Goal: Information Seeking & Learning: Learn about a topic

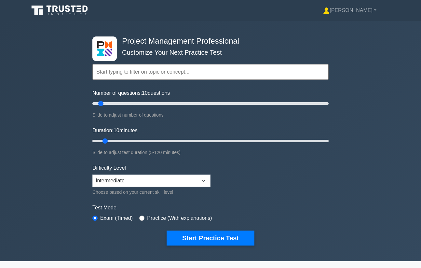
select select "intermediate"
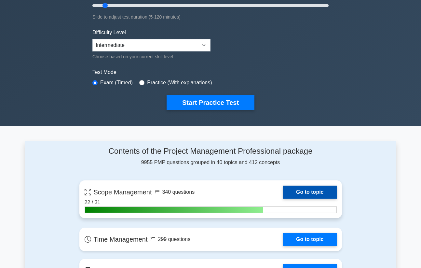
scroll to position [159, 0]
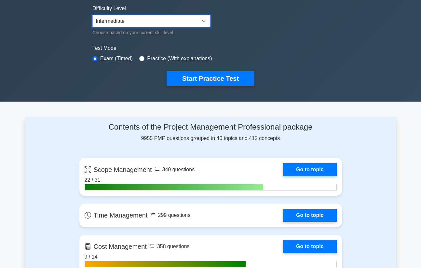
click at [184, 24] on select "Beginner Intermediate Expert" at bounding box center [151, 21] width 118 height 12
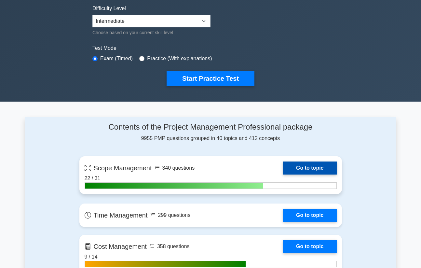
click at [305, 169] on link "Go to topic" at bounding box center [309, 167] width 53 height 13
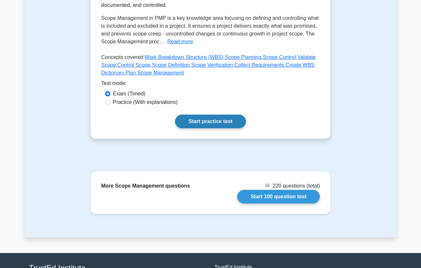
click at [220, 117] on link "Start practice test" at bounding box center [210, 122] width 71 height 14
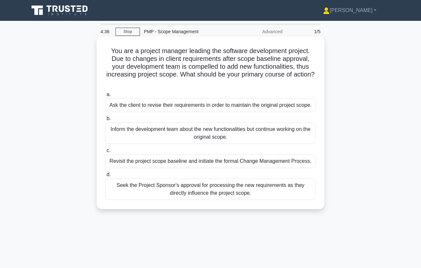
click at [205, 160] on div "Revisit the project scope baseline and initiate the formal Change Management Pr…" at bounding box center [210, 161] width 211 height 14
click at [105, 153] on input "c. Revisit the project scope baseline and initiate the formal Change Management…" at bounding box center [105, 150] width 0 height 4
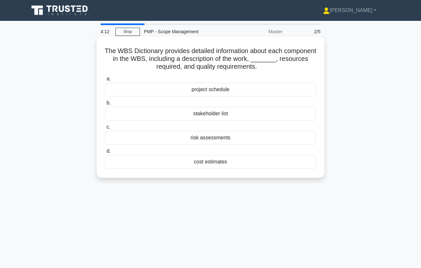
click at [213, 115] on div "stakeholder list" at bounding box center [210, 114] width 211 height 14
click at [105, 105] on input "b. stakeholder list" at bounding box center [105, 103] width 0 height 4
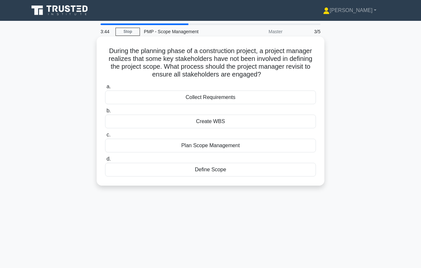
click at [241, 147] on div "Plan Scope Management" at bounding box center [210, 146] width 211 height 14
click at [105, 137] on input "c. Plan Scope Management" at bounding box center [105, 135] width 0 height 4
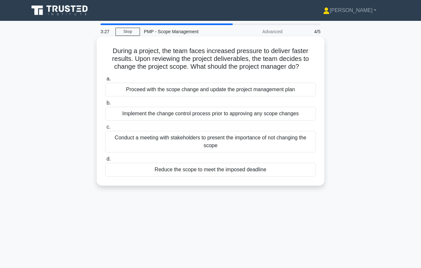
click at [248, 109] on div "Implement the change control process prior to approving any scope changes" at bounding box center [210, 114] width 211 height 14
click at [105, 105] on input "b. Implement the change control process prior to approving any scope changes" at bounding box center [105, 103] width 0 height 4
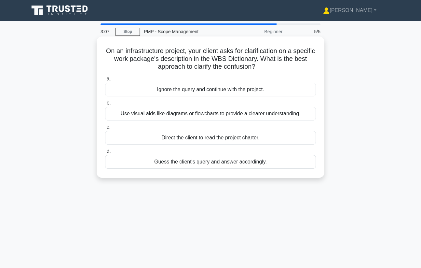
click at [246, 112] on div "Use visual aids like diagrams or flowcharts to provide a clearer understanding." at bounding box center [210, 114] width 211 height 14
click at [105, 105] on input "b. Use visual aids like diagrams or flowcharts to provide a clearer understandi…" at bounding box center [105, 103] width 0 height 4
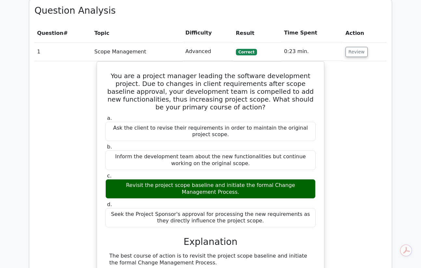
scroll to position [278, 0]
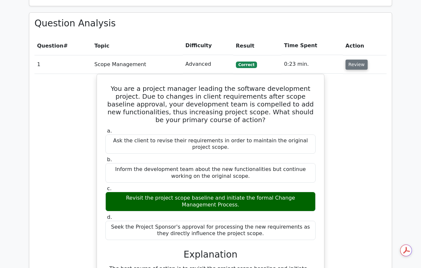
click at [359, 63] on button "Review" at bounding box center [357, 65] width 22 height 10
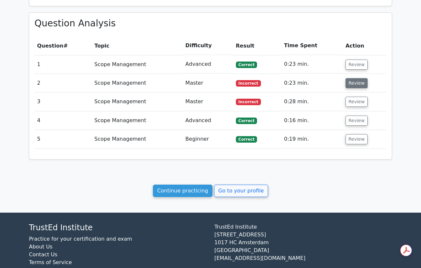
click at [358, 84] on button "Review" at bounding box center [357, 83] width 22 height 10
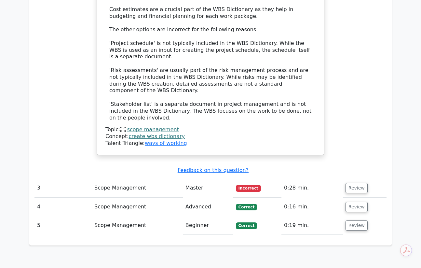
scroll to position [594, 0]
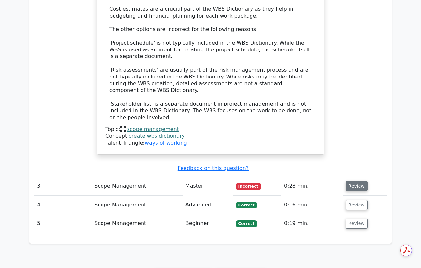
click at [351, 181] on button "Review" at bounding box center [357, 186] width 22 height 10
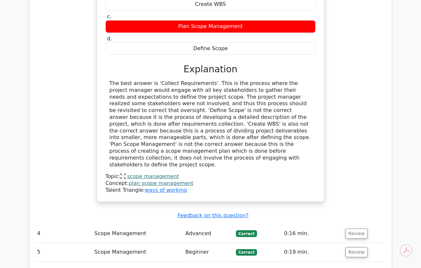
scroll to position [974, 0]
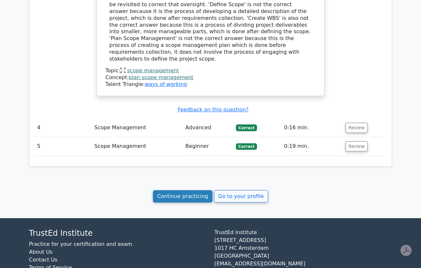
click at [206, 190] on link "Continue practicing" at bounding box center [183, 196] width 60 height 12
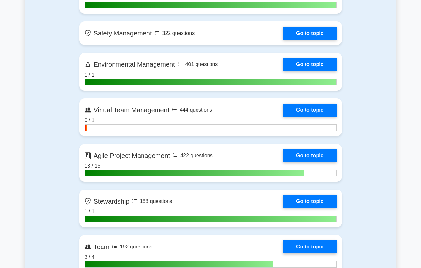
scroll to position [1381, 0]
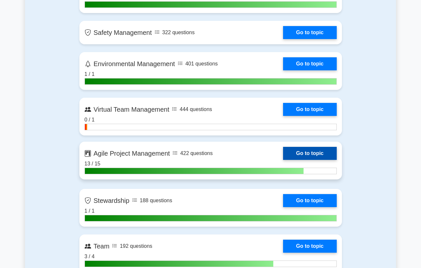
click at [300, 156] on link "Go to topic" at bounding box center [309, 153] width 53 height 13
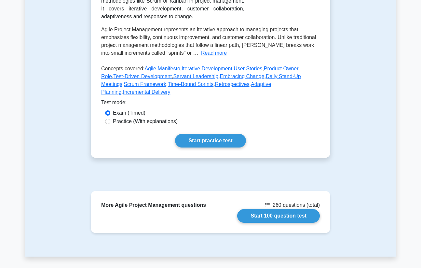
scroll to position [188, 0]
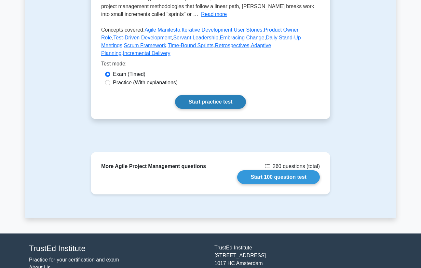
click at [215, 98] on link "Start practice test" at bounding box center [210, 102] width 71 height 14
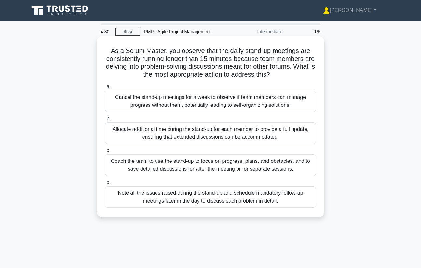
click at [154, 168] on div "Coach the team to use the stand-up to focus on progress, plans, and obstacles, …" at bounding box center [210, 164] width 211 height 21
click at [105, 153] on input "c. Coach the team to use the stand-up to focus on progress, plans, and obstacle…" at bounding box center [105, 150] width 0 height 4
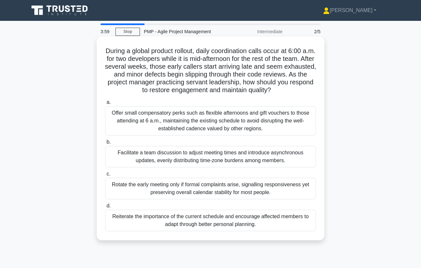
click at [157, 155] on div "Facilitate a team discussion to adjust meeting times and introduce asynchronous…" at bounding box center [210, 156] width 211 height 21
click at [105, 144] on input "b. Facilitate a team discussion to adjust meeting times and introduce asynchron…" at bounding box center [105, 142] width 0 height 4
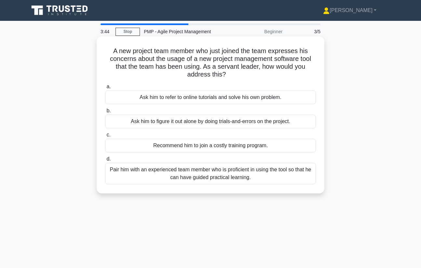
click at [158, 176] on div "Pair him with an experienced team member who is proficient in using the tool so…" at bounding box center [210, 173] width 211 height 21
click at [105, 161] on input "d. Pair him with an experienced team member who is proficient in using the tool…" at bounding box center [105, 159] width 0 height 4
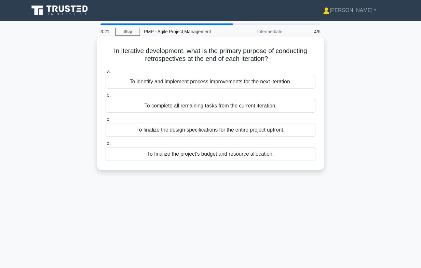
click at [169, 85] on div "To identify and implement process improvements for the next iteration." at bounding box center [210, 82] width 211 height 14
click at [105, 73] on input "a. To identify and implement process improvements for the next iteration." at bounding box center [105, 71] width 0 height 4
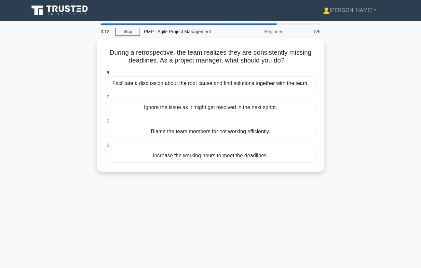
click at [169, 85] on div "Facilitate a discussion about the root cause and find solutions together with t…" at bounding box center [210, 83] width 211 height 14
click at [105, 75] on input "a. Facilitate a discussion about the root cause and find solutions together wit…" at bounding box center [105, 73] width 0 height 4
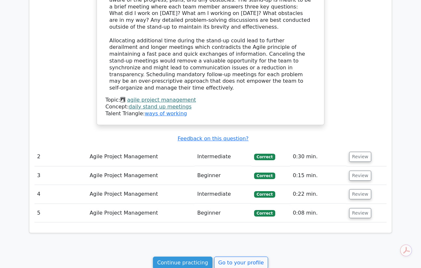
scroll to position [647, 0]
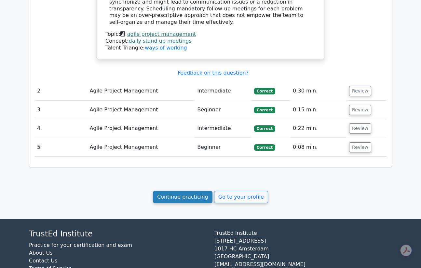
click at [180, 191] on link "Continue practicing" at bounding box center [183, 197] width 60 height 12
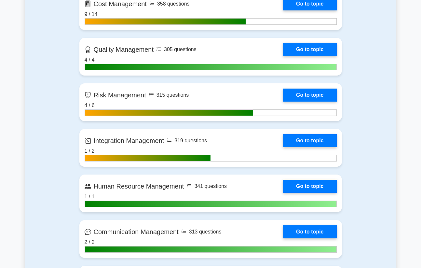
scroll to position [401, 0]
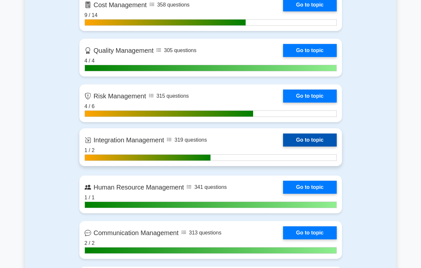
click at [292, 141] on link "Go to topic" at bounding box center [309, 139] width 53 height 13
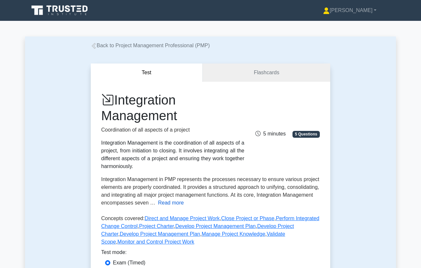
click at [184, 202] on button "Read more" at bounding box center [171, 203] width 26 height 8
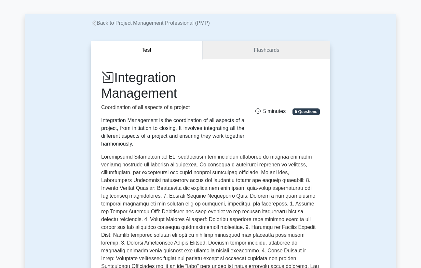
scroll to position [24, 0]
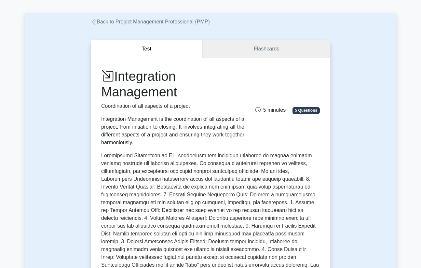
click at [283, 43] on link "Flashcards" at bounding box center [267, 49] width 128 height 19
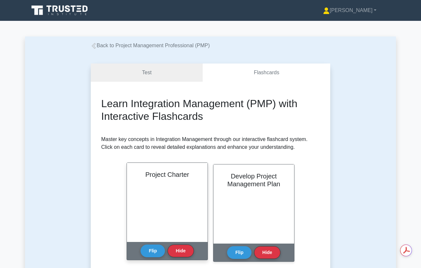
click at [167, 184] on div "Project Charter" at bounding box center [167, 202] width 81 height 79
click at [156, 249] on button "Flip" at bounding box center [153, 250] width 24 height 13
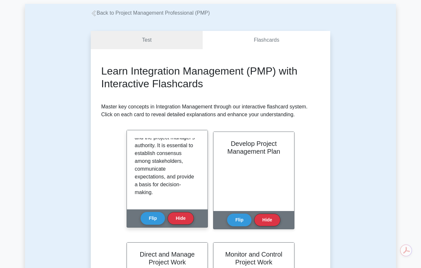
scroll to position [41, 0]
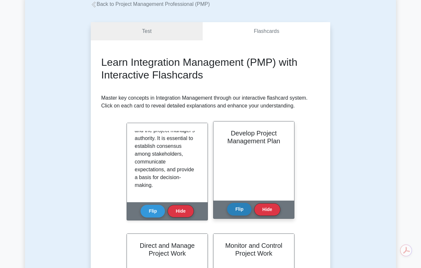
click at [237, 214] on button "Flip" at bounding box center [239, 209] width 24 height 13
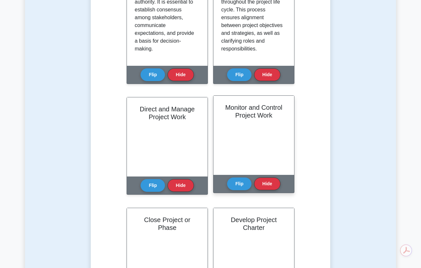
scroll to position [183, 0]
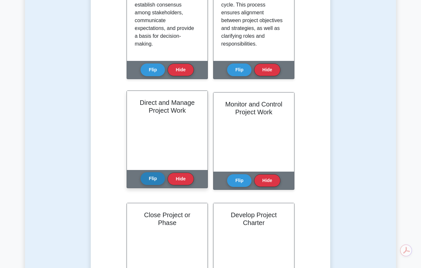
click at [154, 178] on button "Flip" at bounding box center [153, 178] width 24 height 13
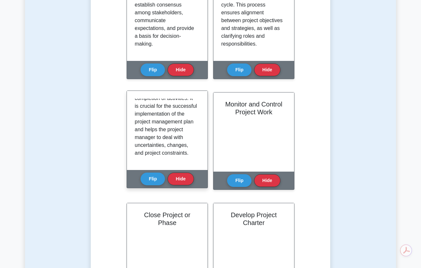
scroll to position [129, 0]
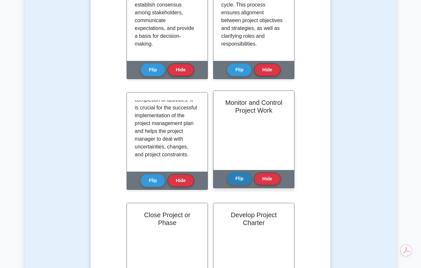
click at [234, 175] on button "Flip" at bounding box center [239, 178] width 24 height 13
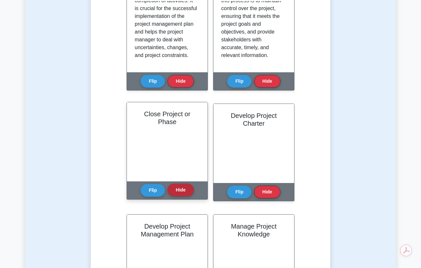
scroll to position [287, 0]
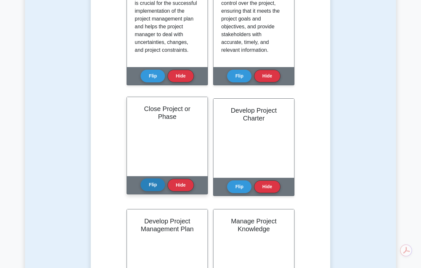
click at [154, 186] on button "Flip" at bounding box center [153, 184] width 24 height 13
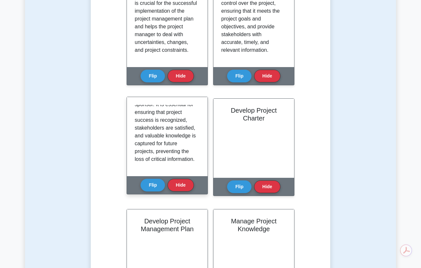
scroll to position [137, 0]
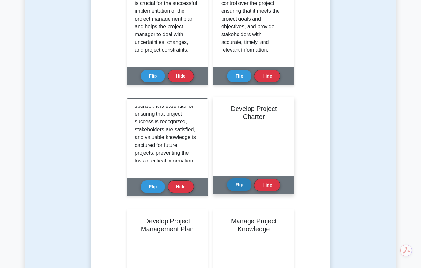
click at [243, 187] on button "Flip" at bounding box center [239, 184] width 24 height 13
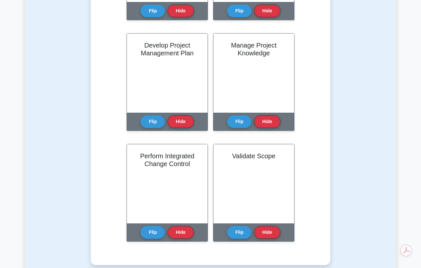
scroll to position [465, 0]
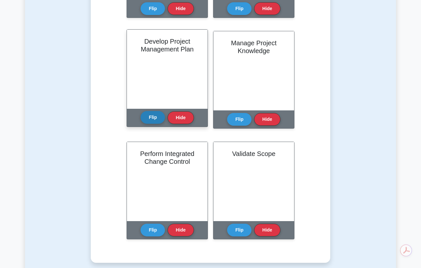
click at [159, 122] on button "Flip" at bounding box center [153, 117] width 24 height 13
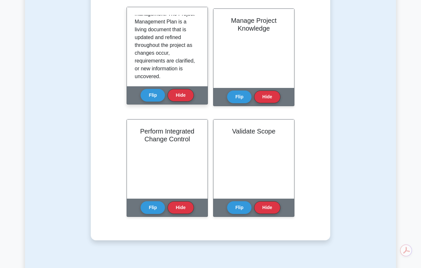
scroll to position [168, 0]
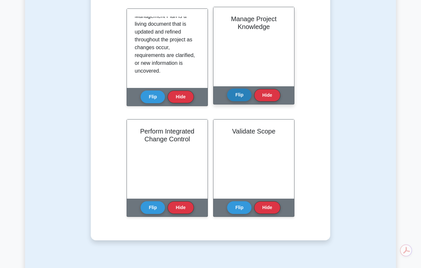
click at [231, 96] on button "Flip" at bounding box center [239, 95] width 24 height 13
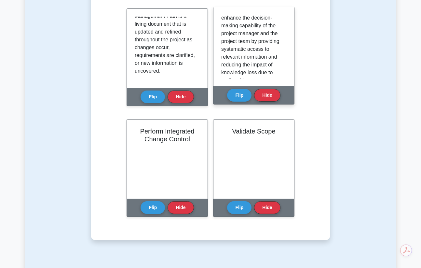
scroll to position [176, 0]
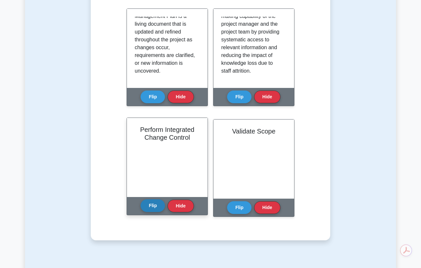
click at [145, 206] on button "Flip" at bounding box center [153, 205] width 24 height 13
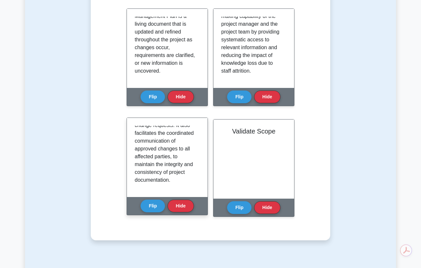
scroll to position [200, 0]
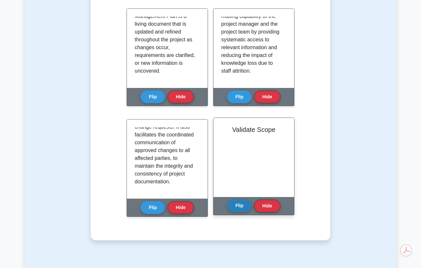
click at [238, 208] on button "Flip" at bounding box center [239, 205] width 24 height 13
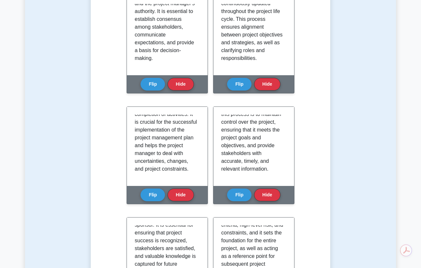
scroll to position [0, 0]
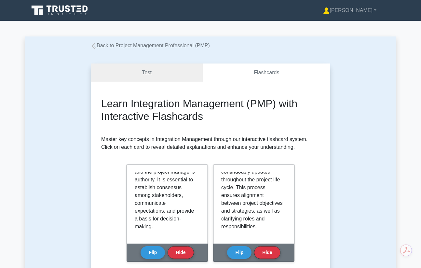
click at [169, 69] on link "Test" at bounding box center [147, 72] width 112 height 19
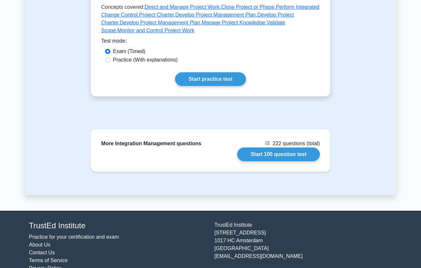
scroll to position [205, 0]
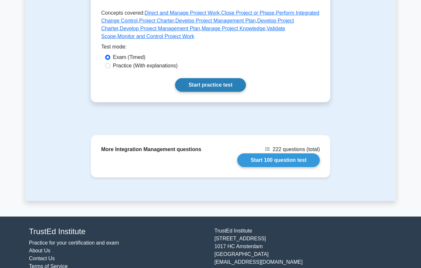
click at [214, 86] on link "Start practice test" at bounding box center [210, 85] width 71 height 14
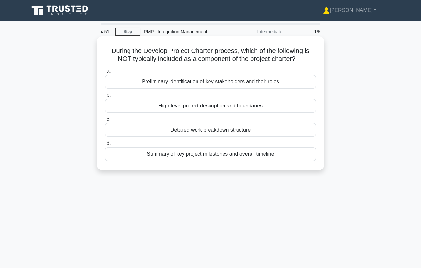
click at [222, 133] on div "Detailed work breakdown structure" at bounding box center [210, 130] width 211 height 14
click at [105, 121] on input "c. Detailed work breakdown structure" at bounding box center [105, 119] width 0 height 4
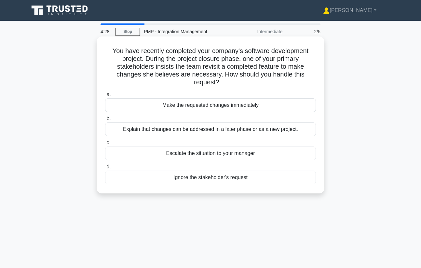
click at [221, 130] on div "Explain that changes can be addressed in a later phase or as a new project." at bounding box center [210, 129] width 211 height 14
click at [105, 121] on input "b. Explain that changes can be addressed in a later phase or as a new project." at bounding box center [105, 119] width 0 height 4
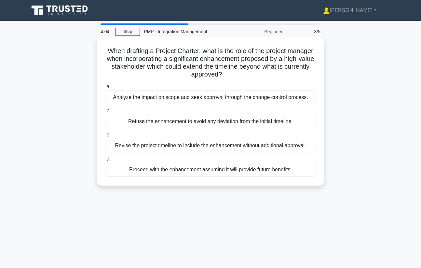
click at [219, 94] on div "Analyze the impact on scope and seek approval through the change control proces…" at bounding box center [210, 97] width 211 height 14
click at [105, 89] on input "a. Analyze the impact on scope and seek approval through the change control pro…" at bounding box center [105, 87] width 0 height 4
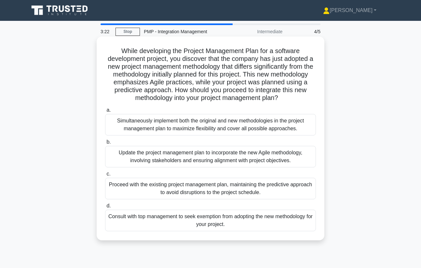
click at [225, 131] on div "Simultaneously implement both the original and new methodologies in the project…" at bounding box center [210, 124] width 211 height 21
click at [105, 112] on input "a. Simultaneously implement both the original and new methodologies in the proj…" at bounding box center [105, 110] width 0 height 4
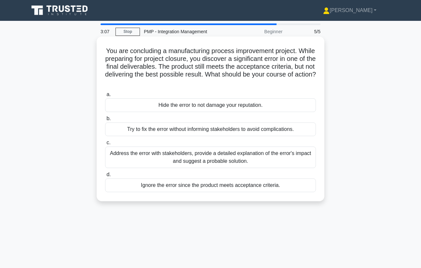
click at [233, 155] on div "Address the error with stakeholders, provide a detailed explanation of the erro…" at bounding box center [210, 156] width 211 height 21
click at [105, 145] on input "c. Address the error with stakeholders, provide a detailed explanation of the e…" at bounding box center [105, 143] width 0 height 4
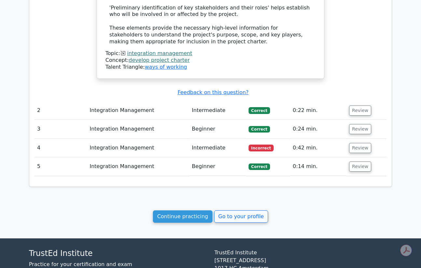
scroll to position [711, 0]
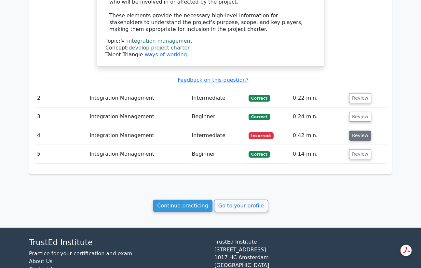
click at [353, 131] on button "Review" at bounding box center [360, 136] width 22 height 10
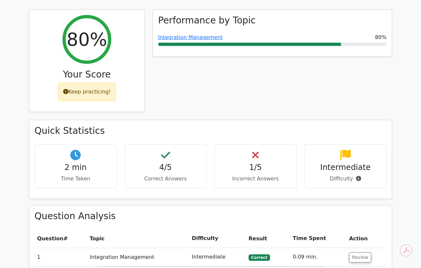
scroll to position [75, 0]
